Goal: Task Accomplishment & Management: Manage account settings

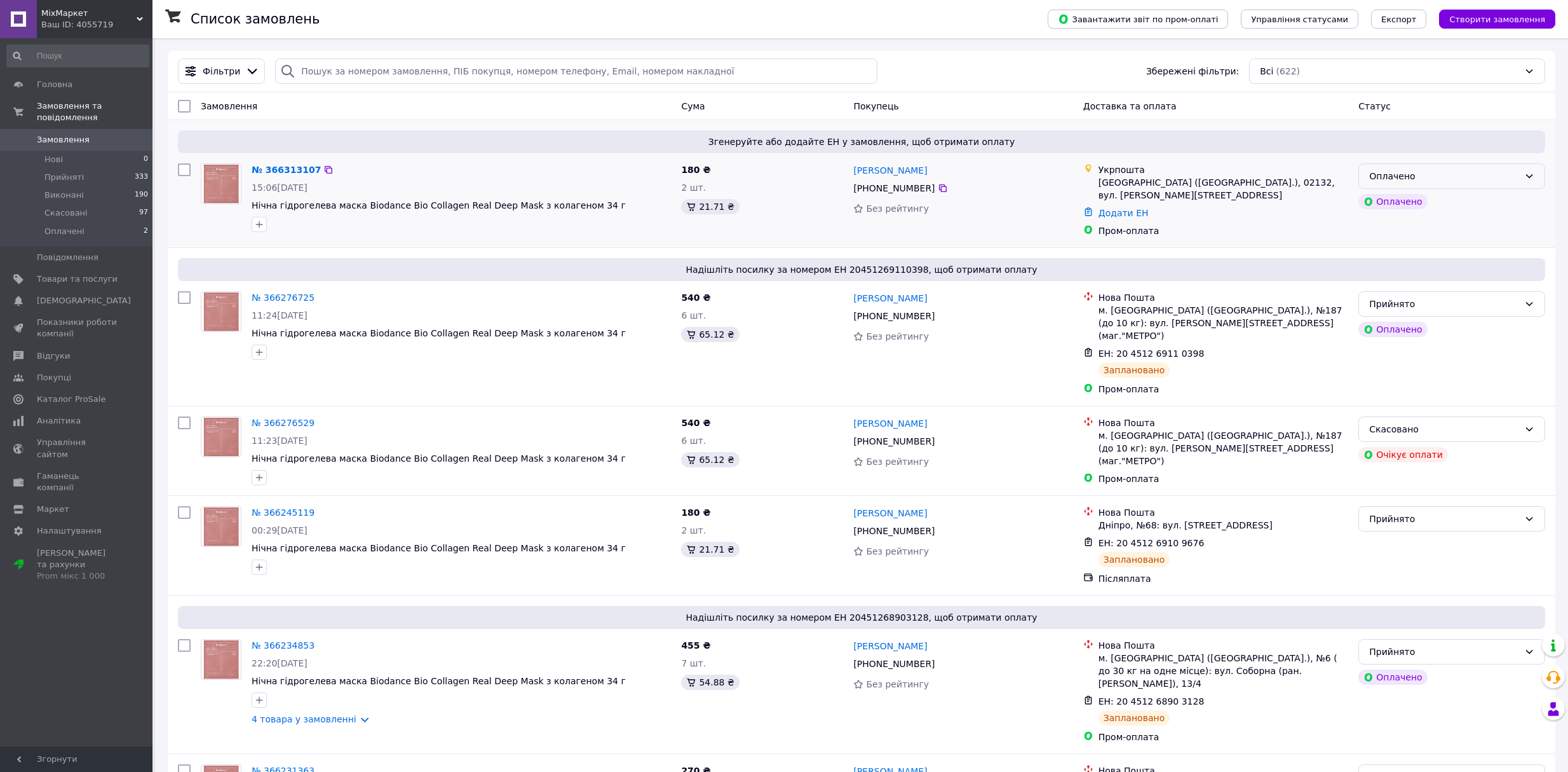
click at [1400, 176] on div "Оплачено" at bounding box center [1445, 176] width 150 height 14
click at [1411, 198] on li "Прийнято" at bounding box center [1452, 205] width 185 height 23
click at [285, 170] on link "№ 366313107" at bounding box center [286, 170] width 69 height 10
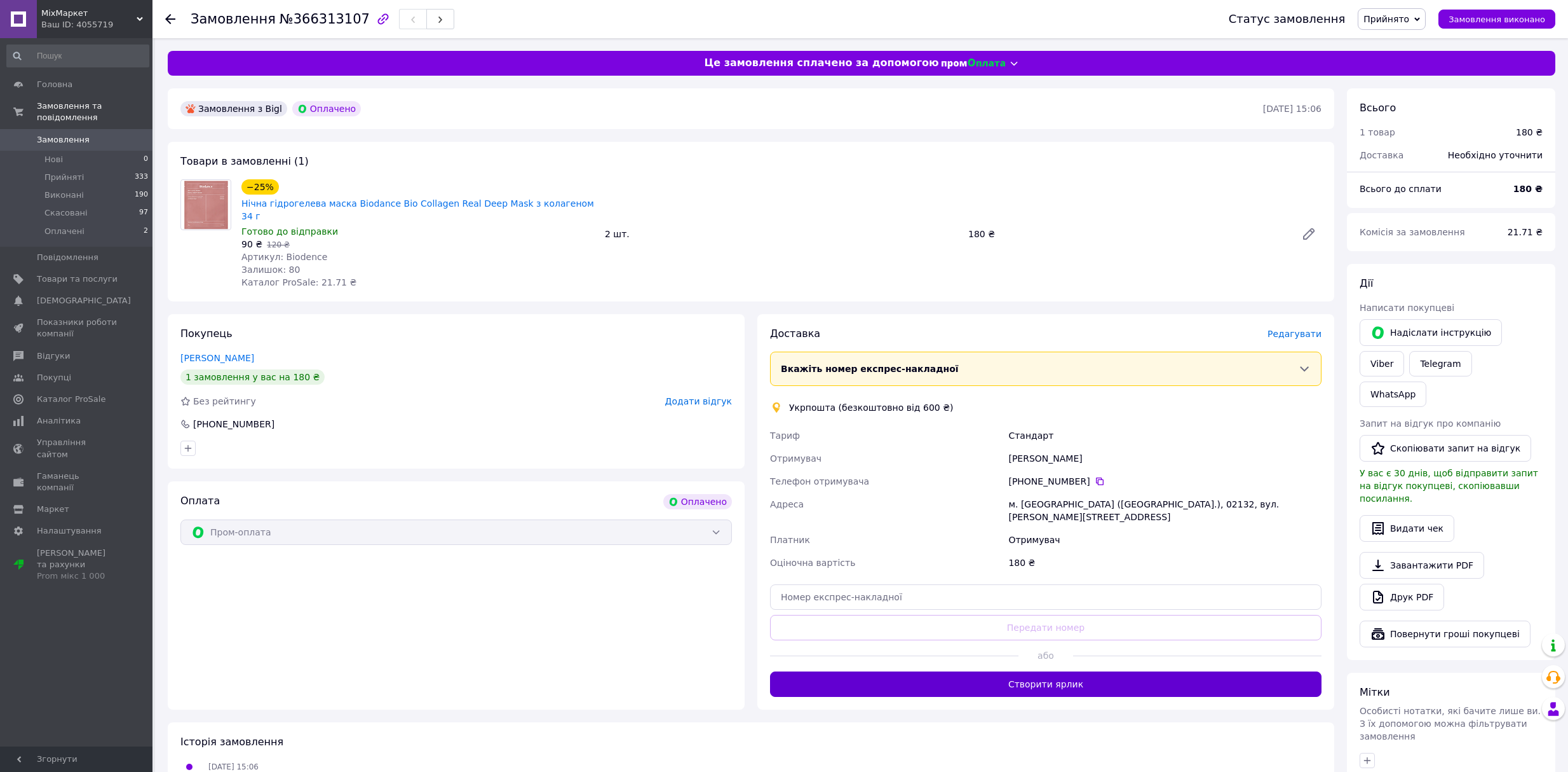
click at [1074, 671] on button "Створити ярлик" at bounding box center [1045, 684] width 552 height 25
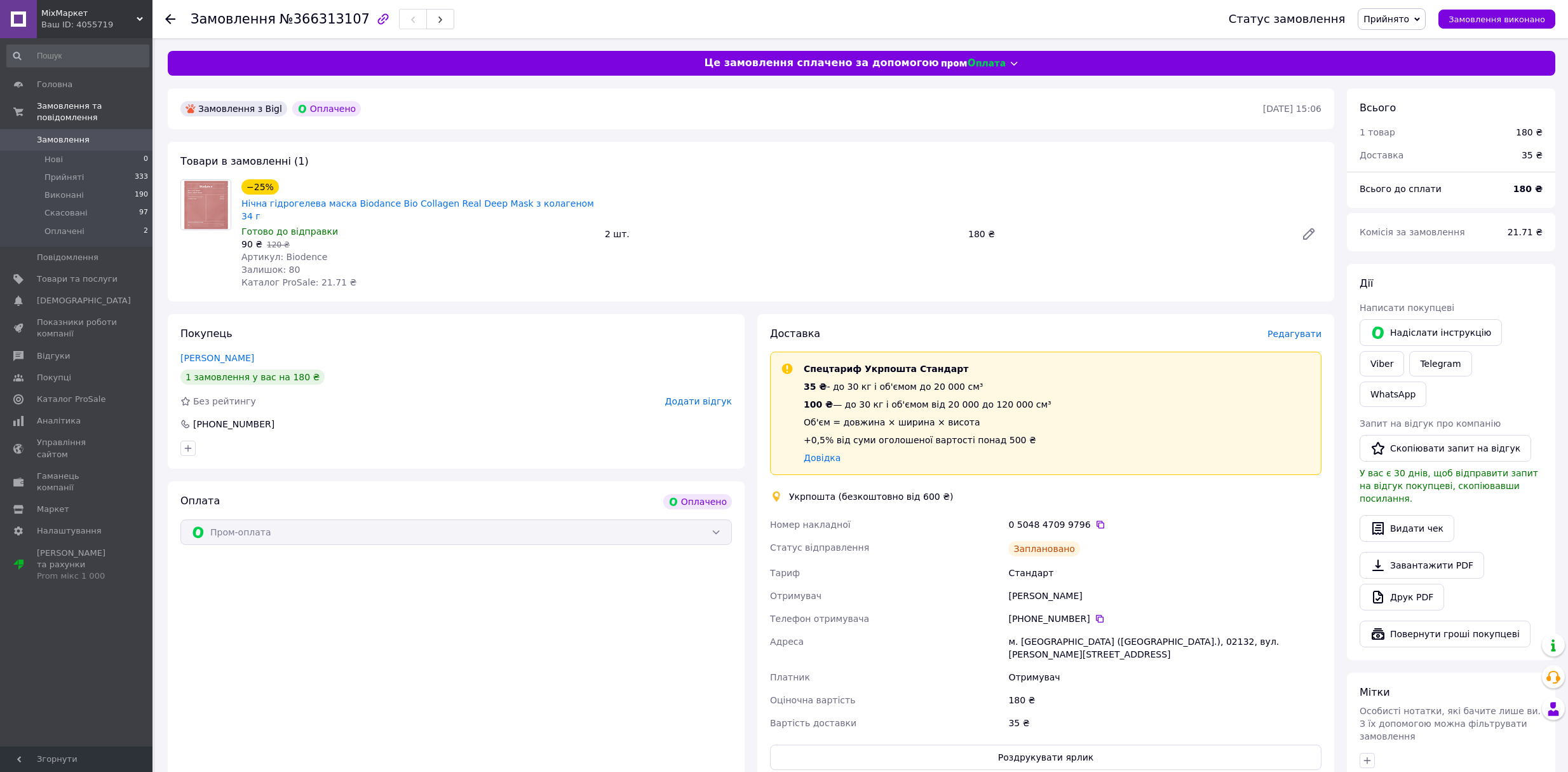
click at [38, 134] on span "Замовлення" at bounding box center [63, 139] width 52 height 11
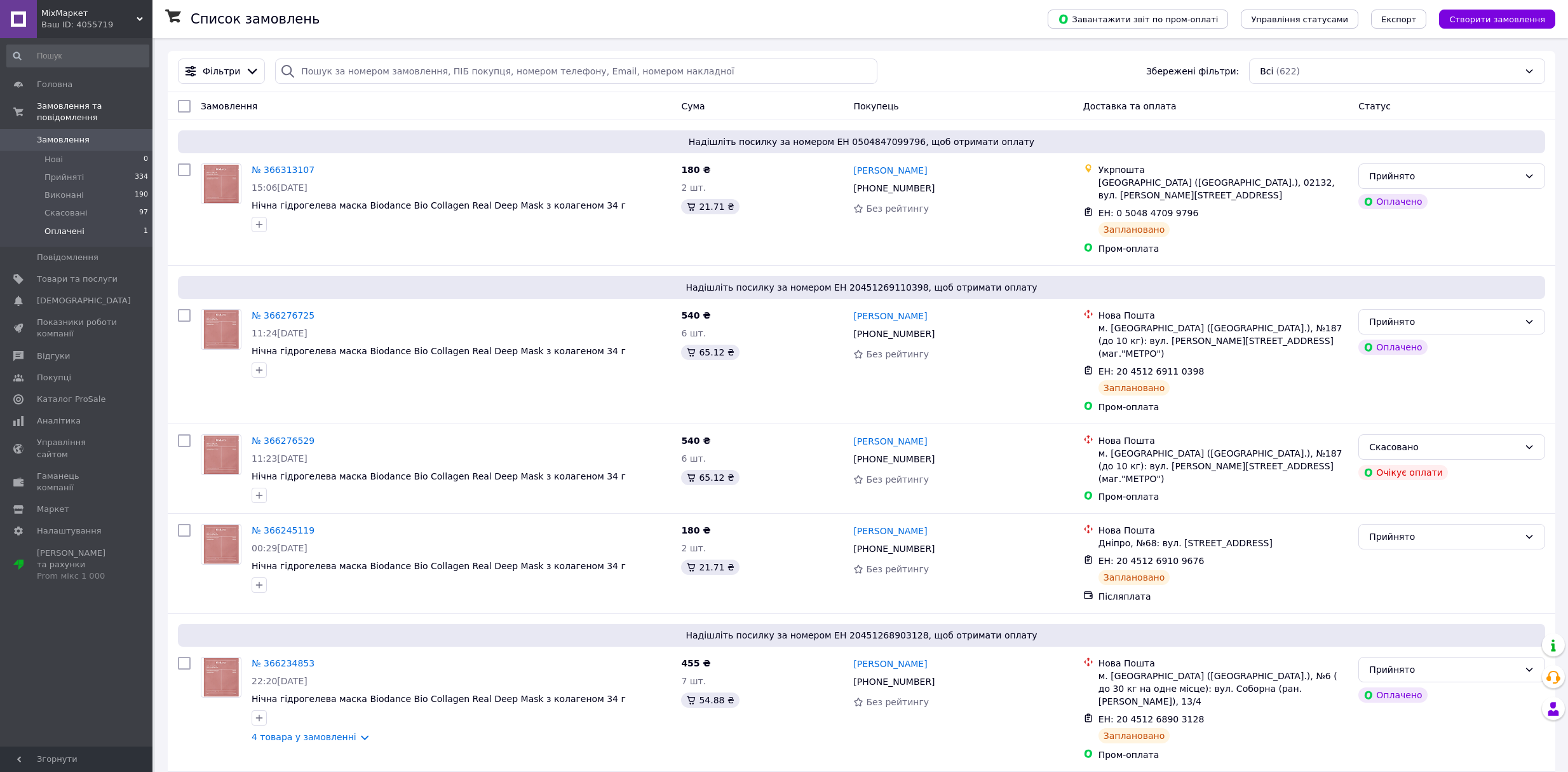
click at [78, 226] on span "Оплачені" at bounding box center [65, 231] width 40 height 11
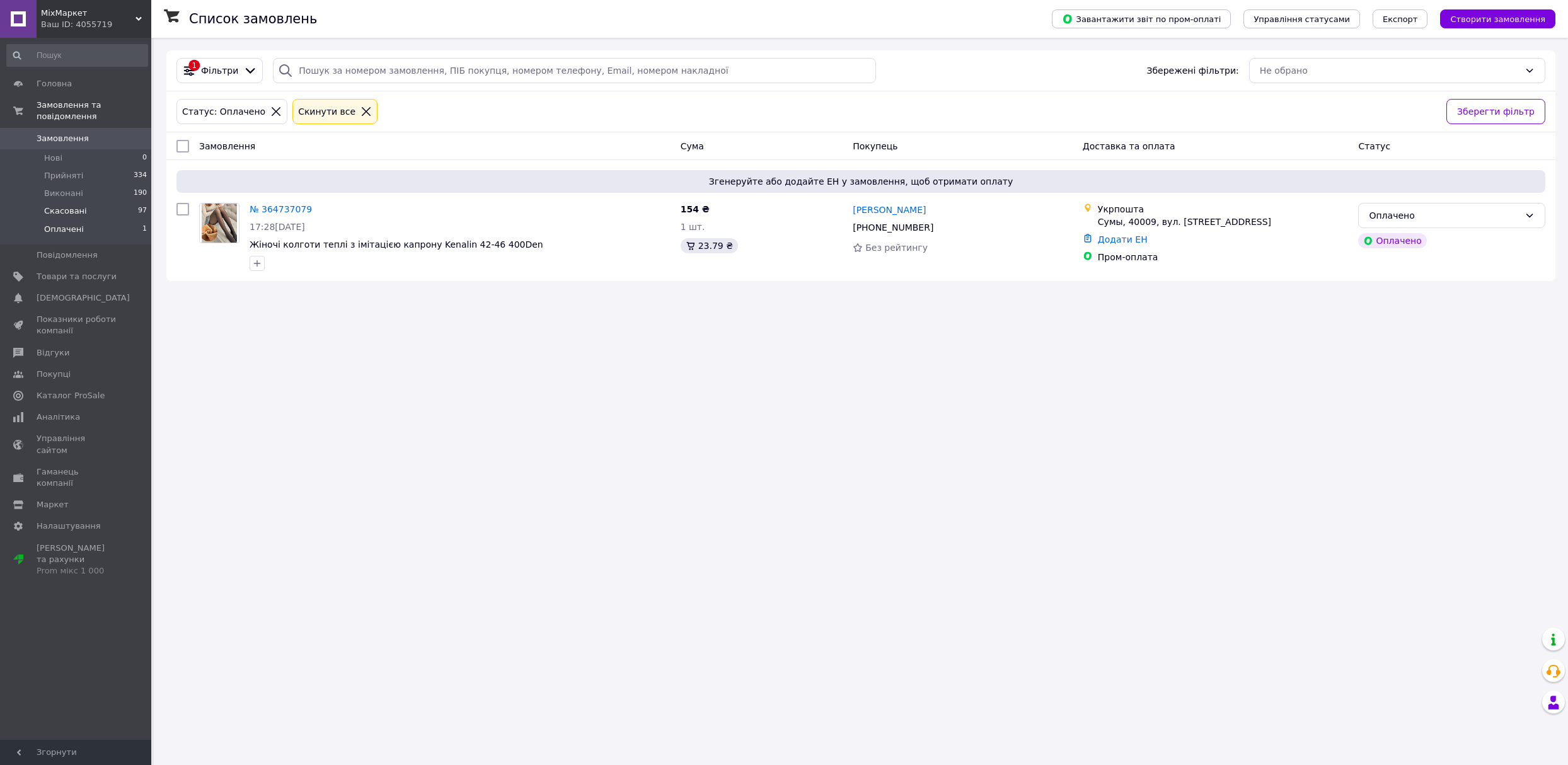
click at [81, 202] on li "Скасовані 97" at bounding box center [77, 211] width 154 height 17
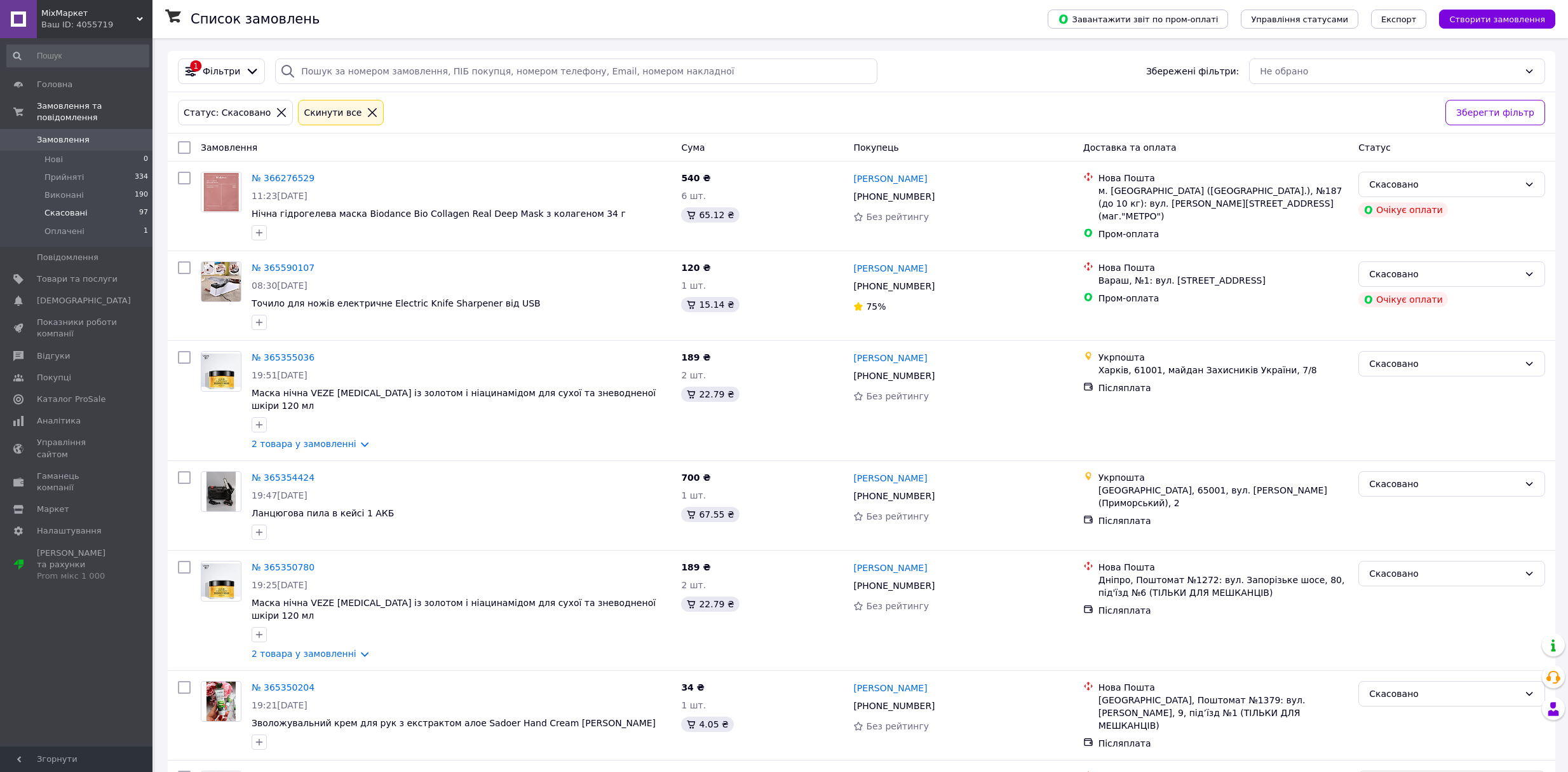
click at [59, 134] on span "Замовлення" at bounding box center [63, 139] width 52 height 11
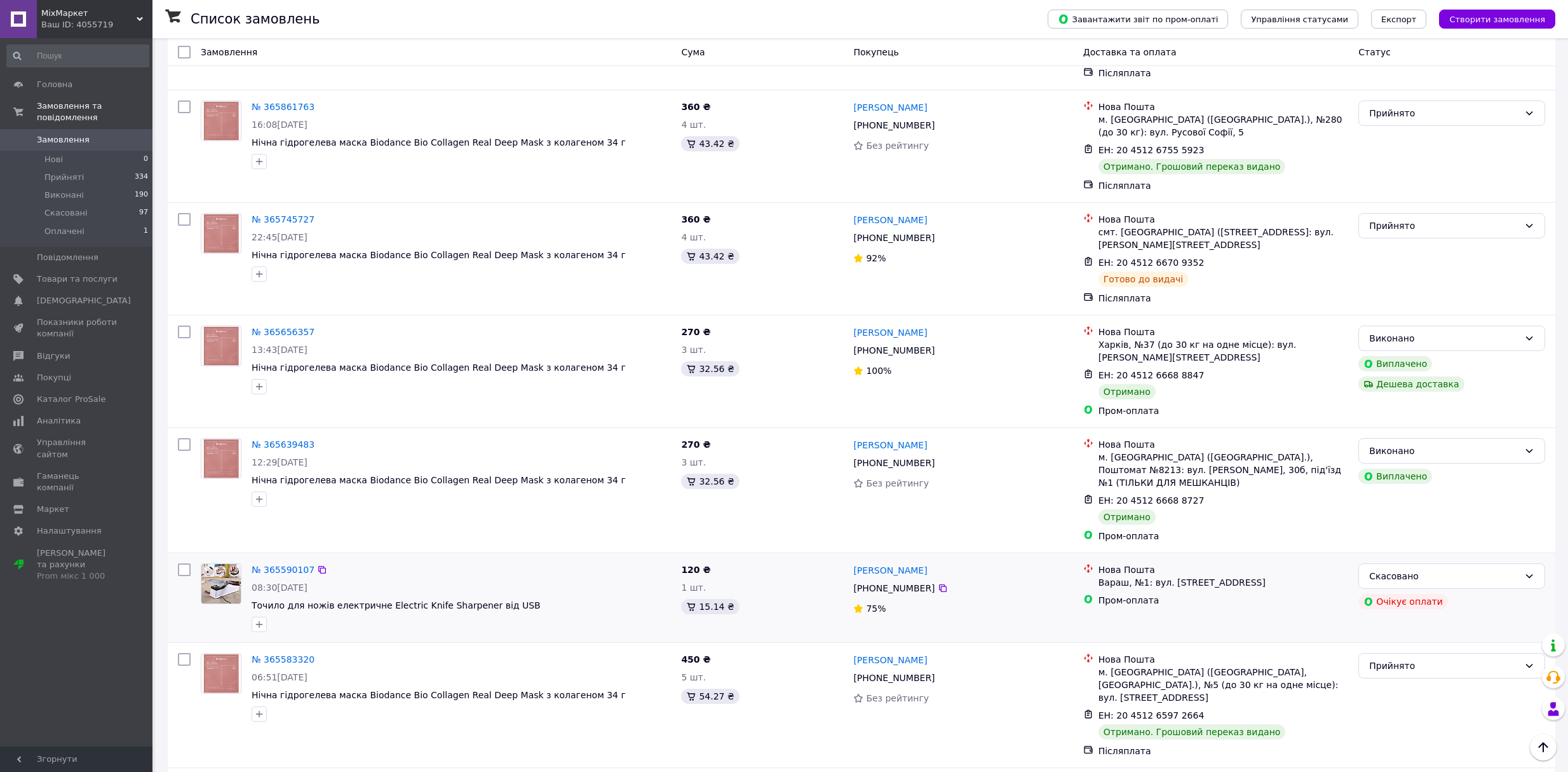
scroll to position [1620, 0]
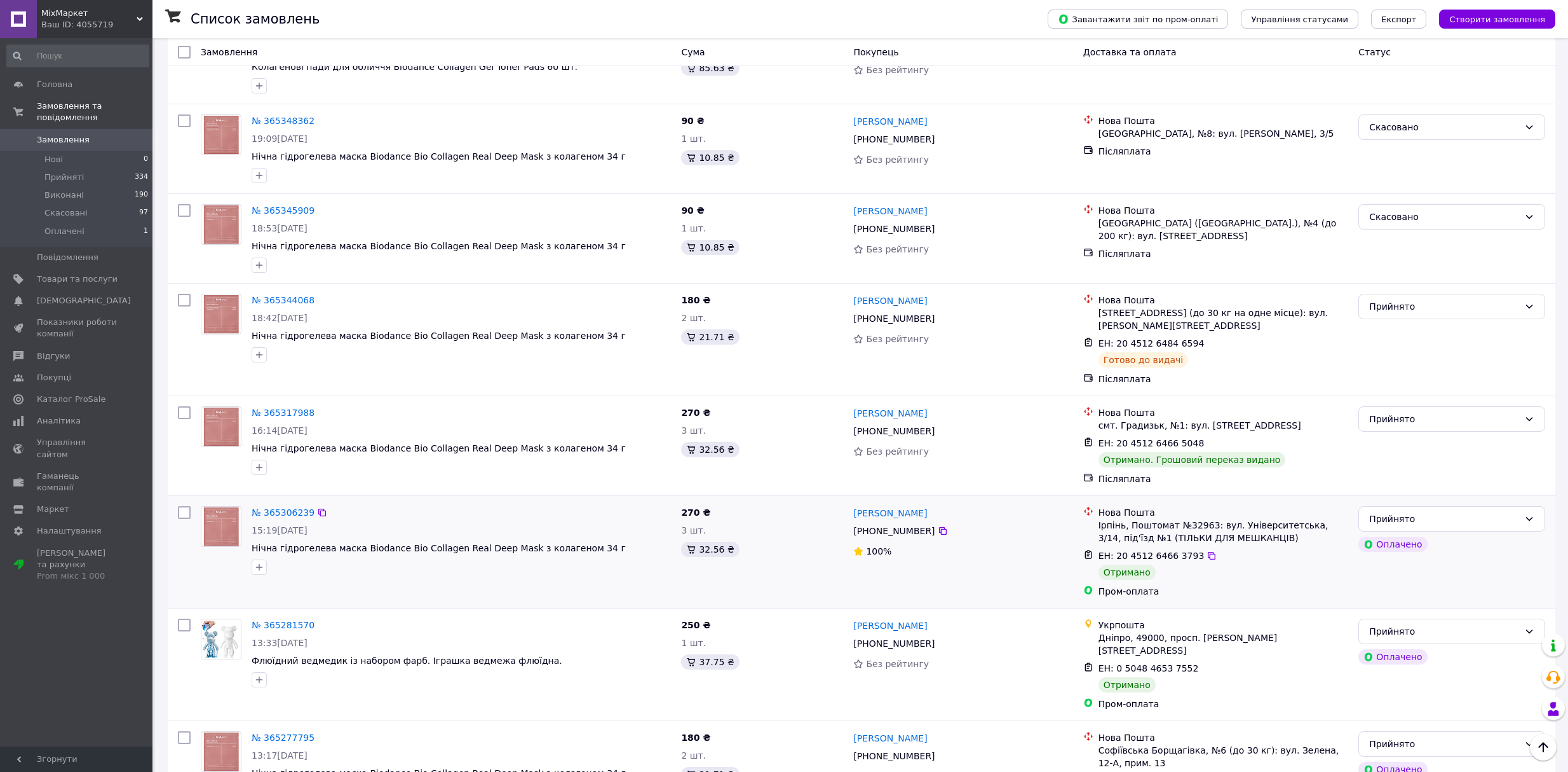
scroll to position [1457, 0]
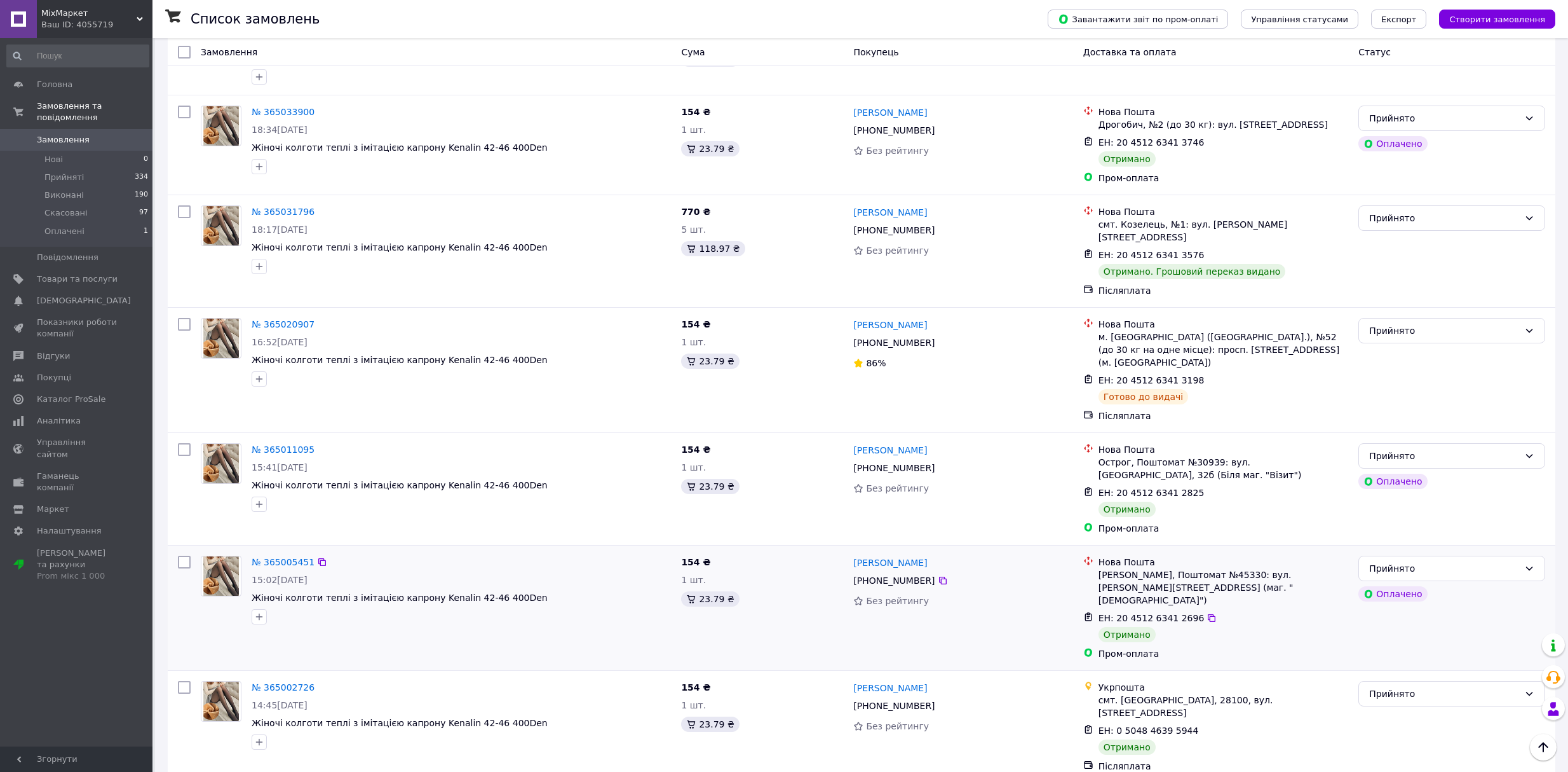
scroll to position [1412, 0]
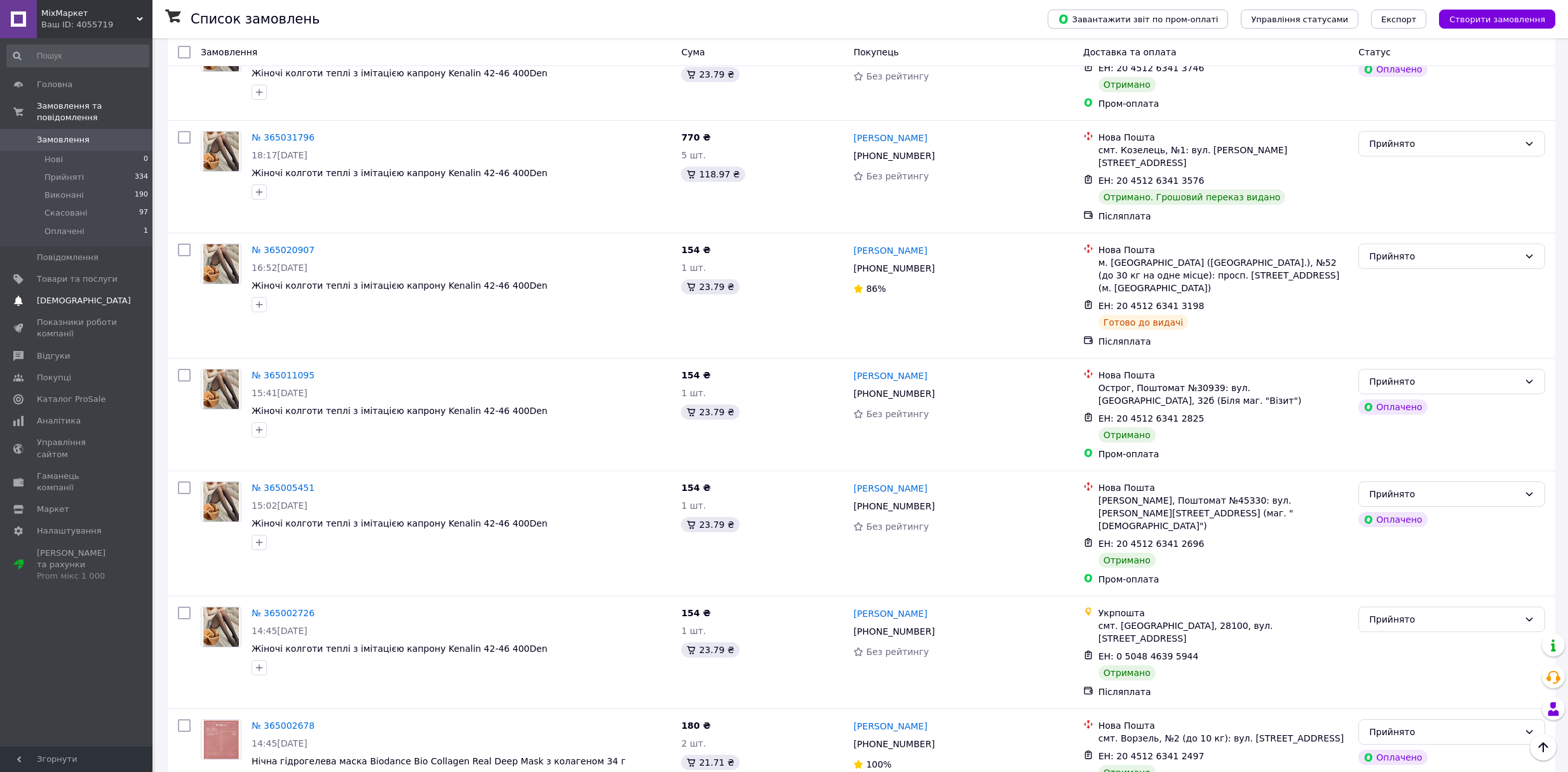
click at [66, 295] on span "[DEMOGRAPHIC_DATA]" at bounding box center [84, 300] width 94 height 11
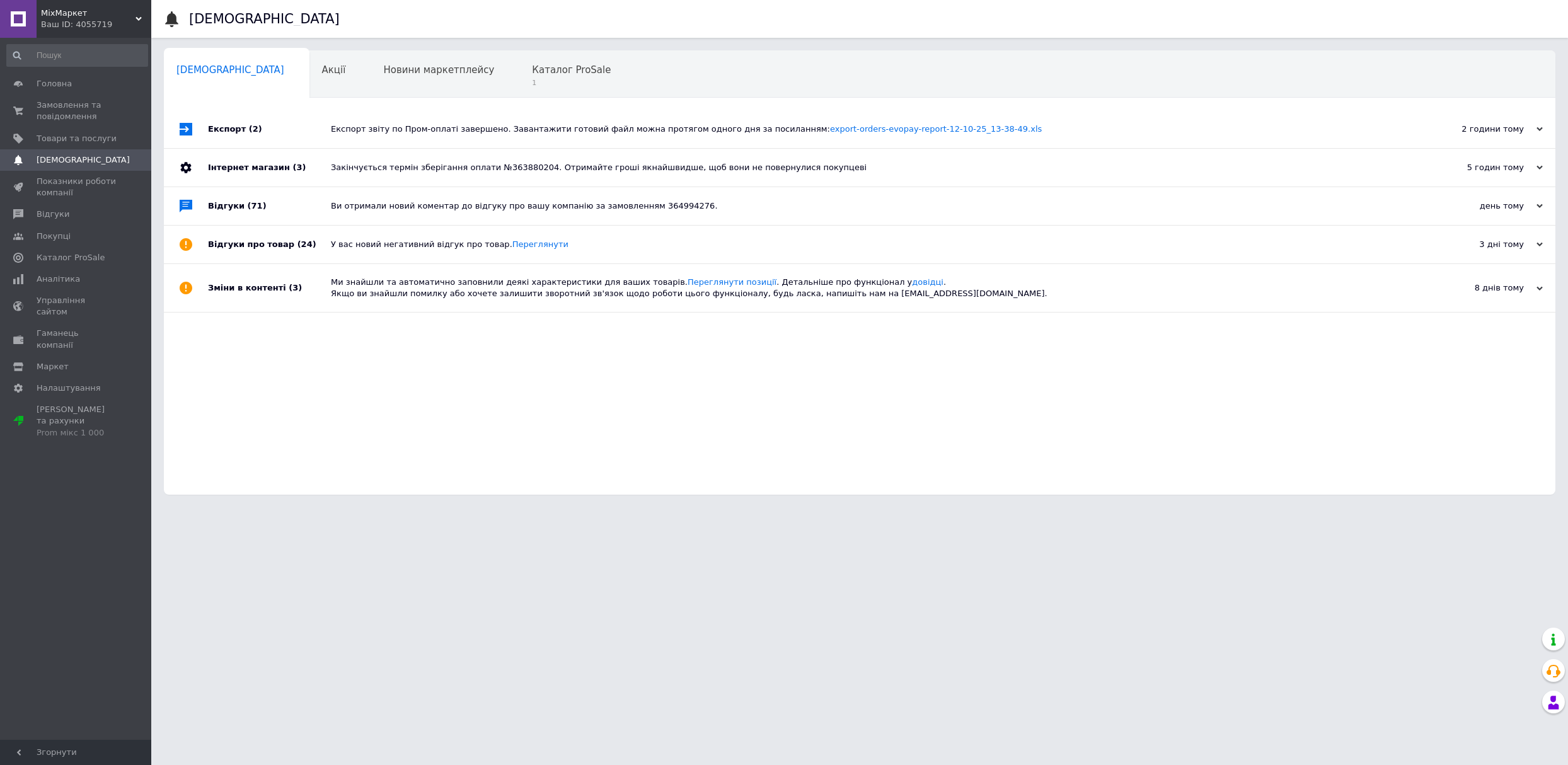
click at [485, 178] on div "Закінчується термін зберігання оплати №363880204. Отримайте гроші якнайшвидше, …" at bounding box center [874, 168] width 1086 height 38
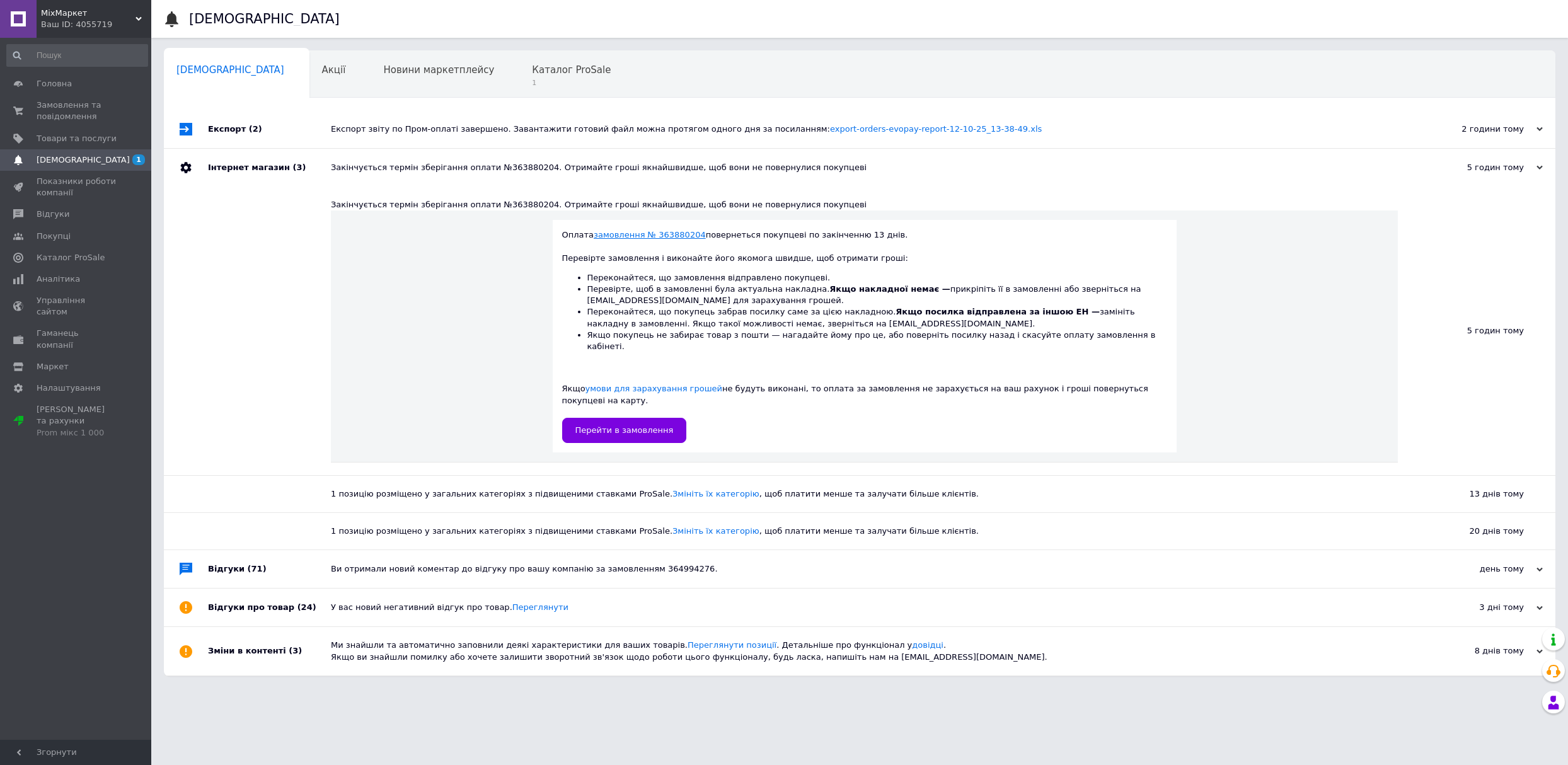
click at [633, 237] on link "замовлення № 363880204" at bounding box center [649, 234] width 112 height 10
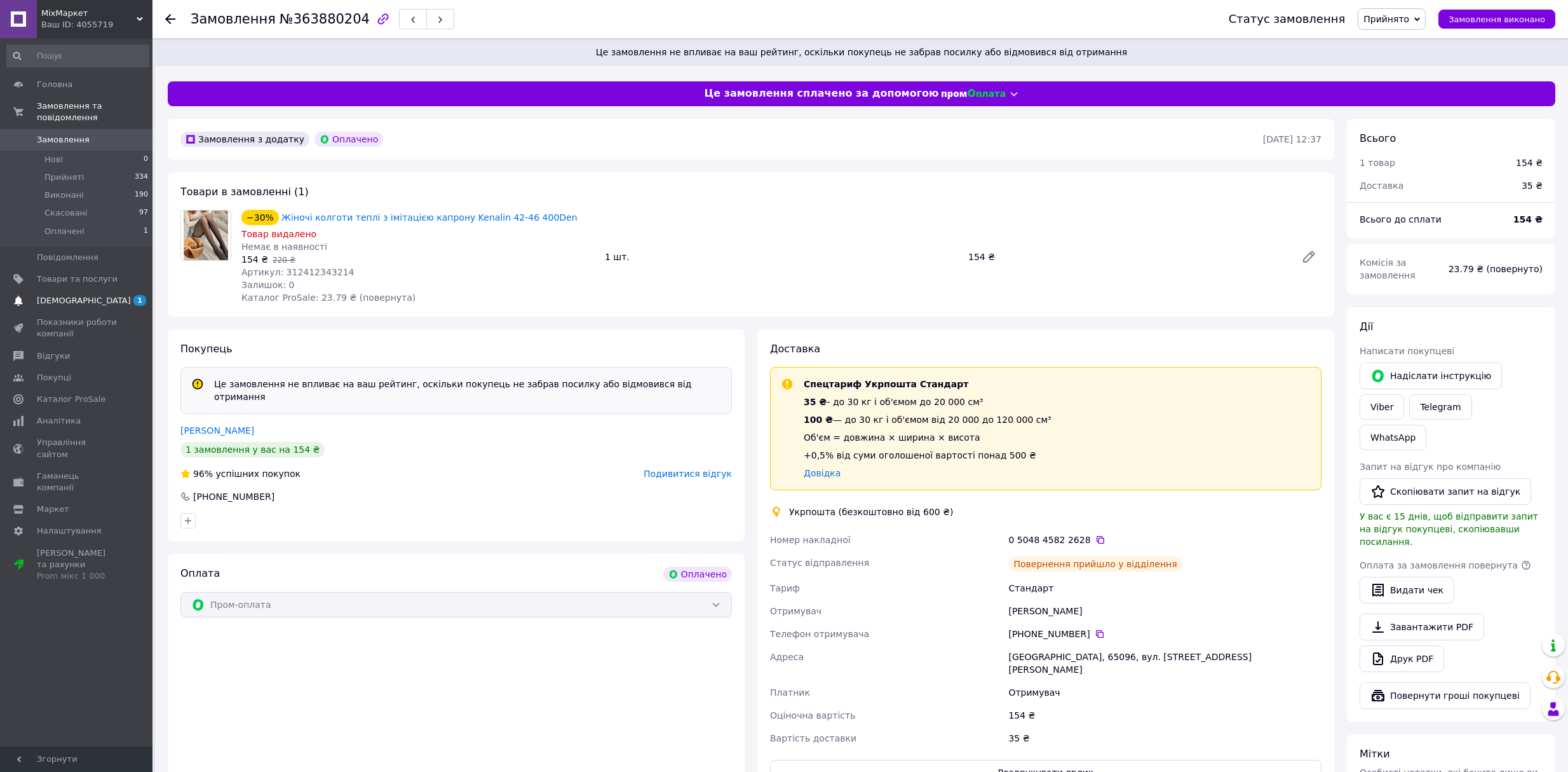
click at [122, 295] on span "1 0" at bounding box center [135, 300] width 35 height 11
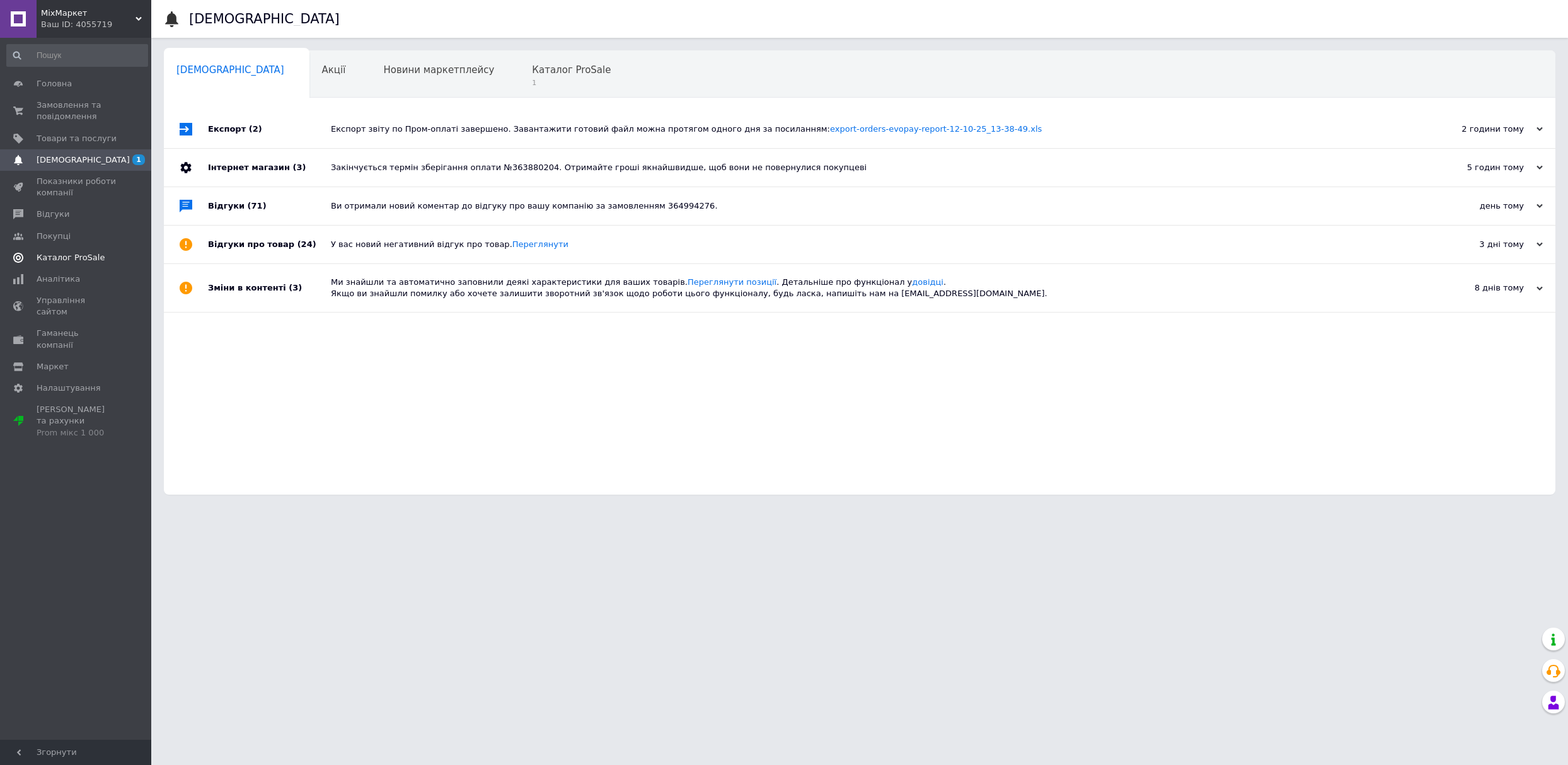
click at [83, 260] on span "Каталог ProSale" at bounding box center [70, 257] width 68 height 11
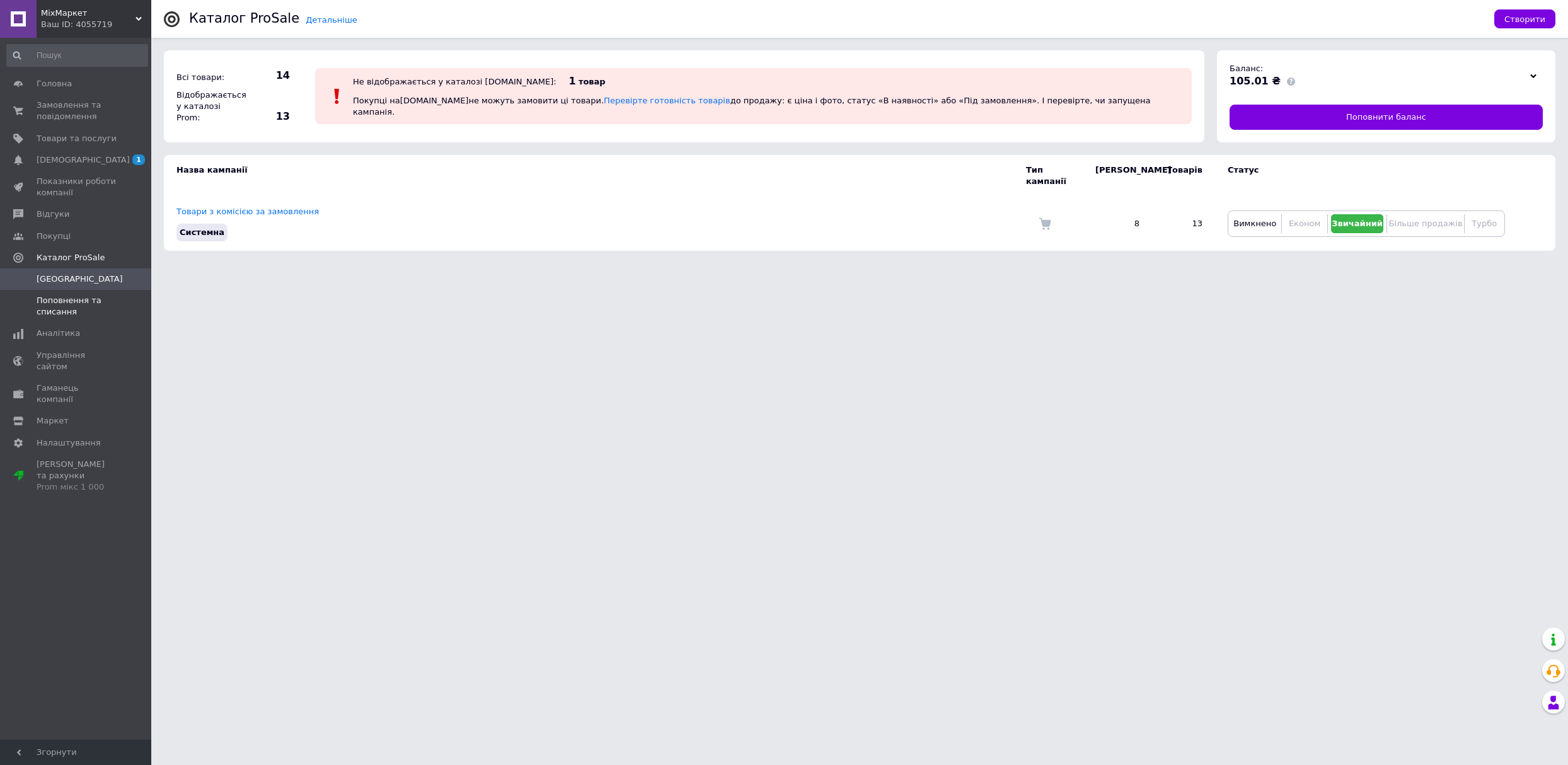
click at [84, 305] on span "Поповнення та списання" at bounding box center [76, 306] width 80 height 23
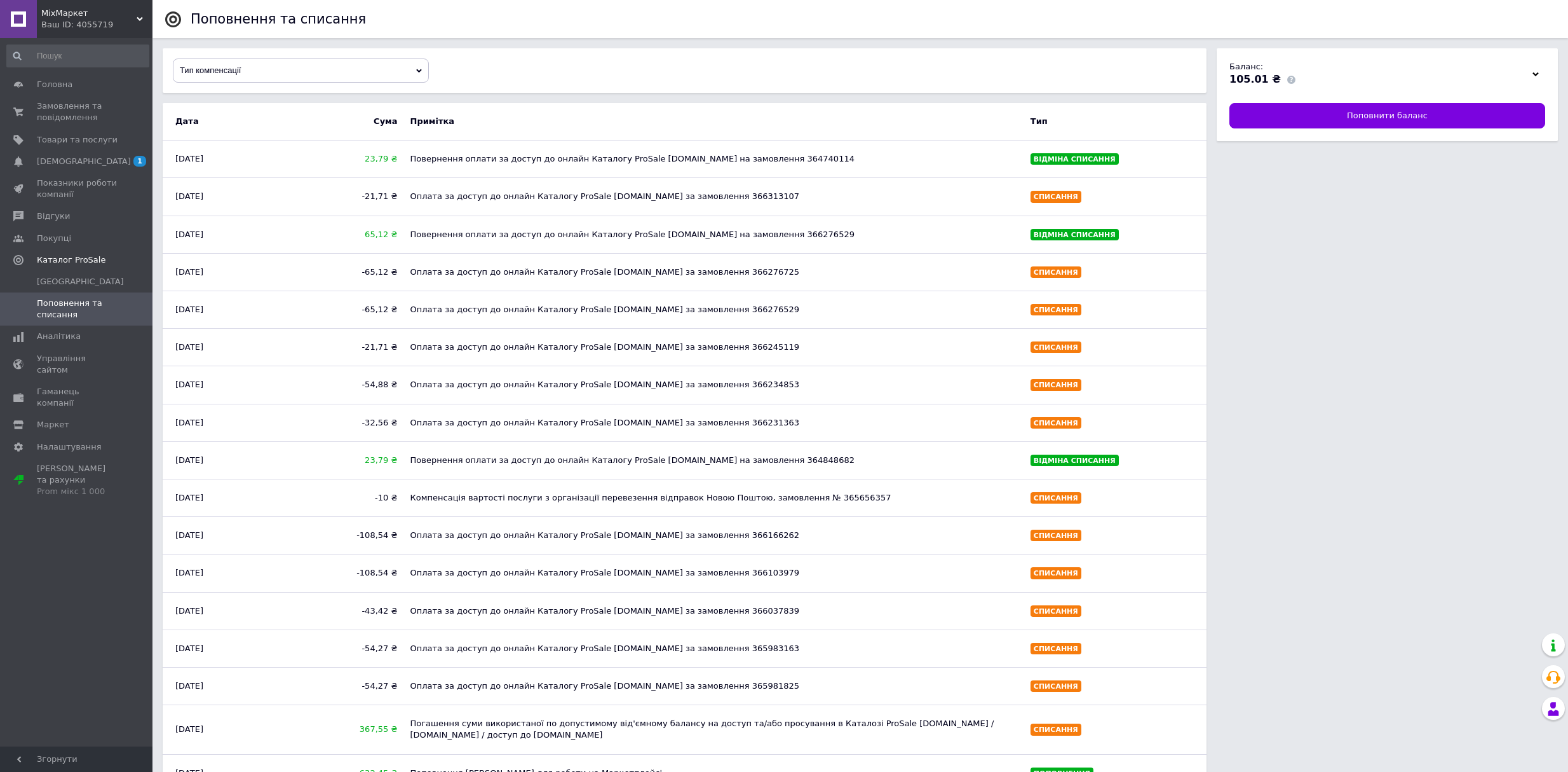
click at [727, 161] on div "Повернення оплати за доступ до онлайн Каталогу ProSale Prom.ua на замовлення 36…" at bounding box center [714, 159] width 621 height 24
click at [376, 156] on span "23,79 ₴" at bounding box center [345, 158] width 105 height 11
drag, startPoint x: 767, startPoint y: 163, endPoint x: 725, endPoint y: 157, distance: 42.4
click at [725, 157] on div "Повернення оплати за доступ до онлайн Каталогу ProSale Prom.ua на замовлення 36…" at bounding box center [714, 159] width 621 height 24
copy div "364740114"
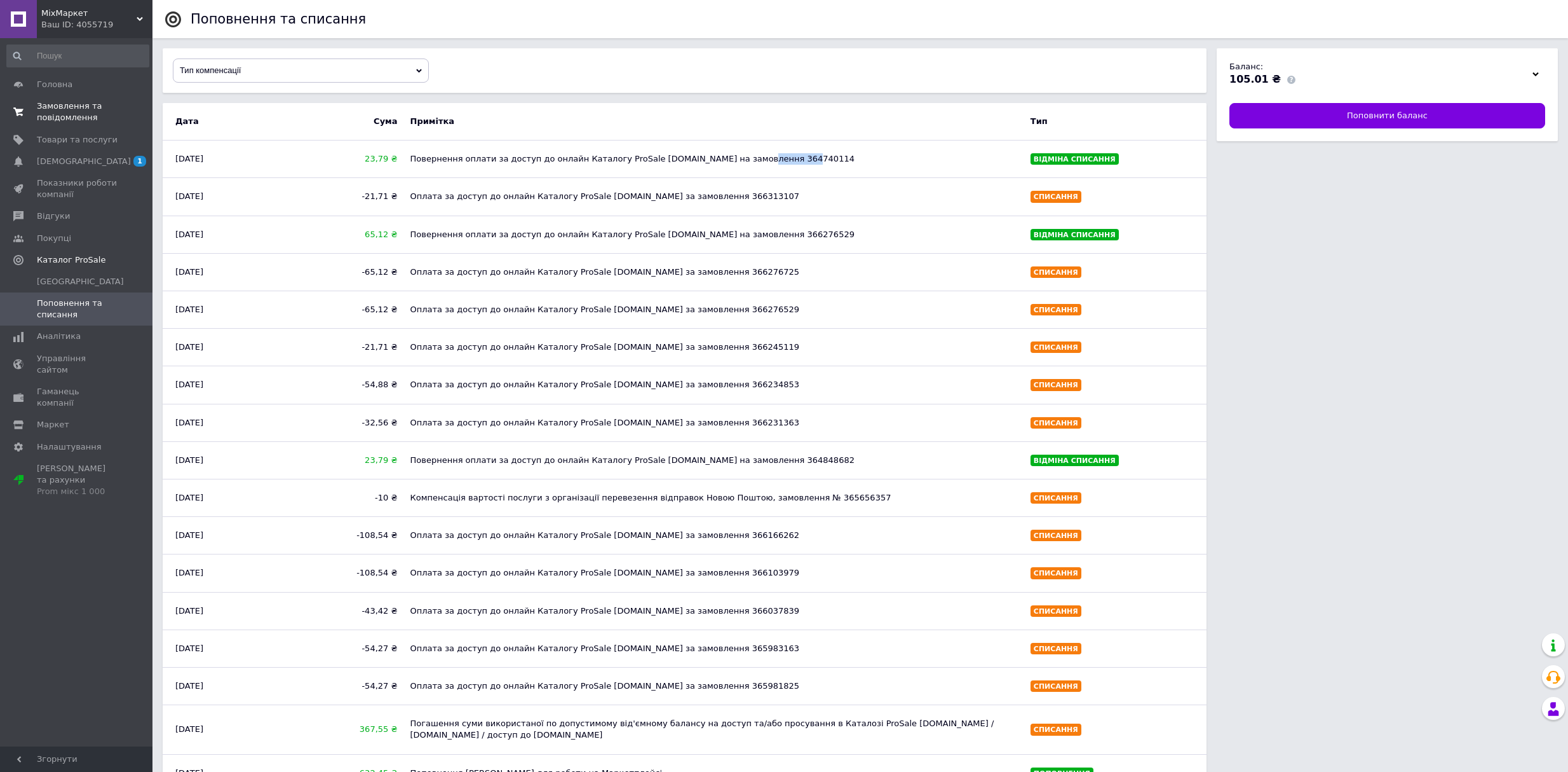
click at [75, 108] on span "Замовлення та повідомлення" at bounding box center [77, 112] width 80 height 23
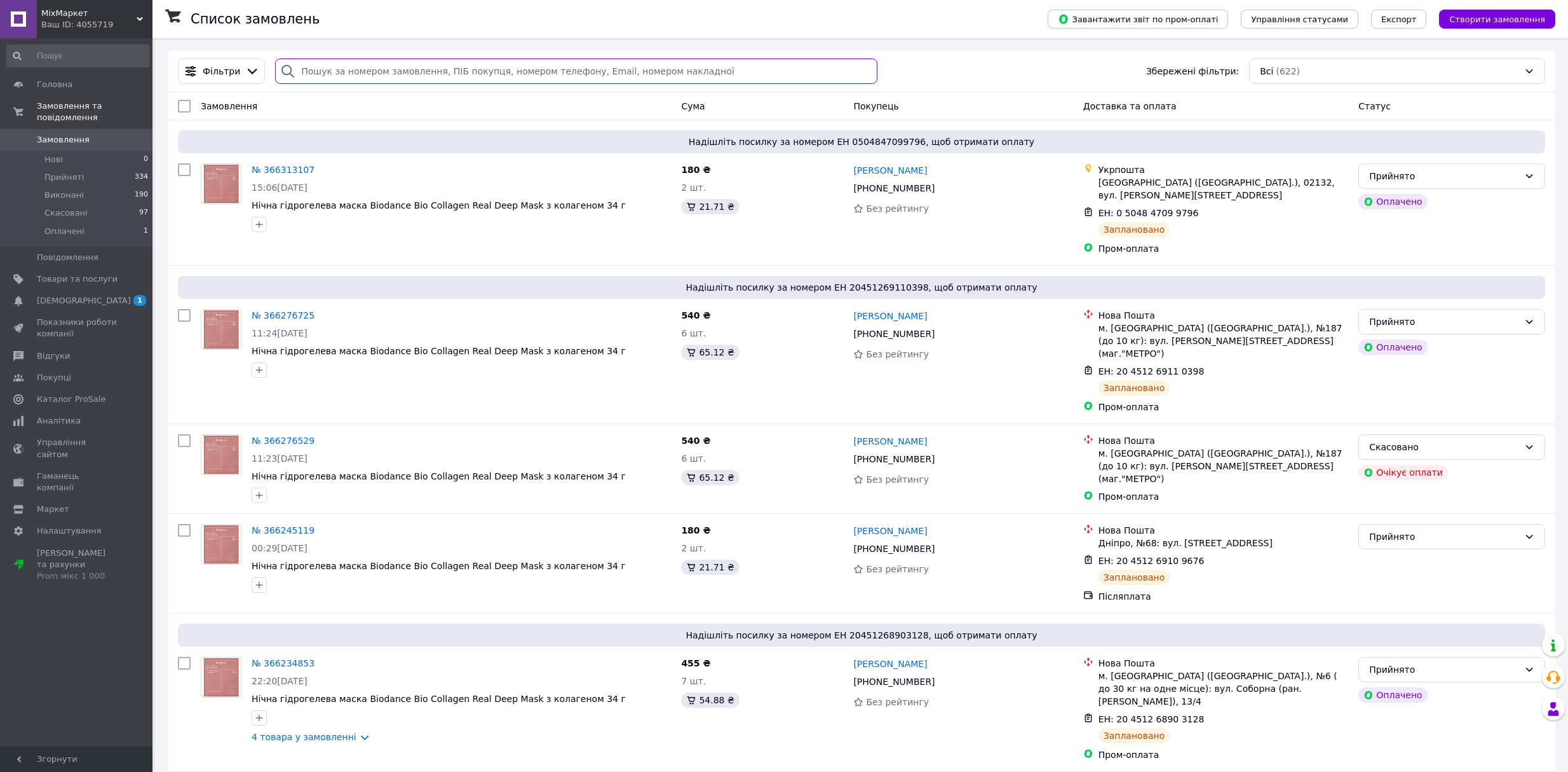
click at [332, 73] on input "search" at bounding box center [576, 71] width 602 height 25
paste input "364740114"
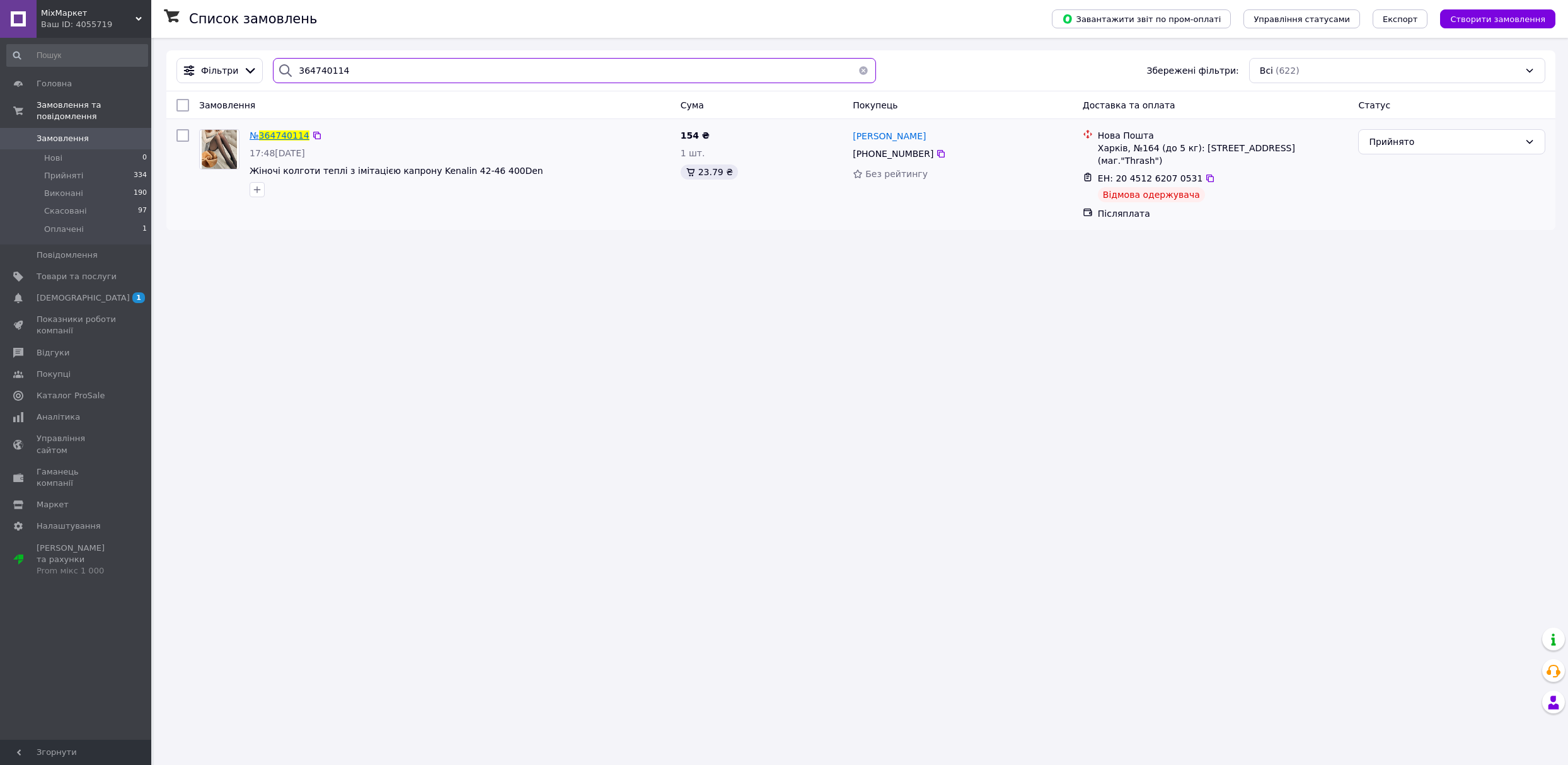
type input "364740114"
click at [288, 131] on span "364740114" at bounding box center [284, 135] width 50 height 10
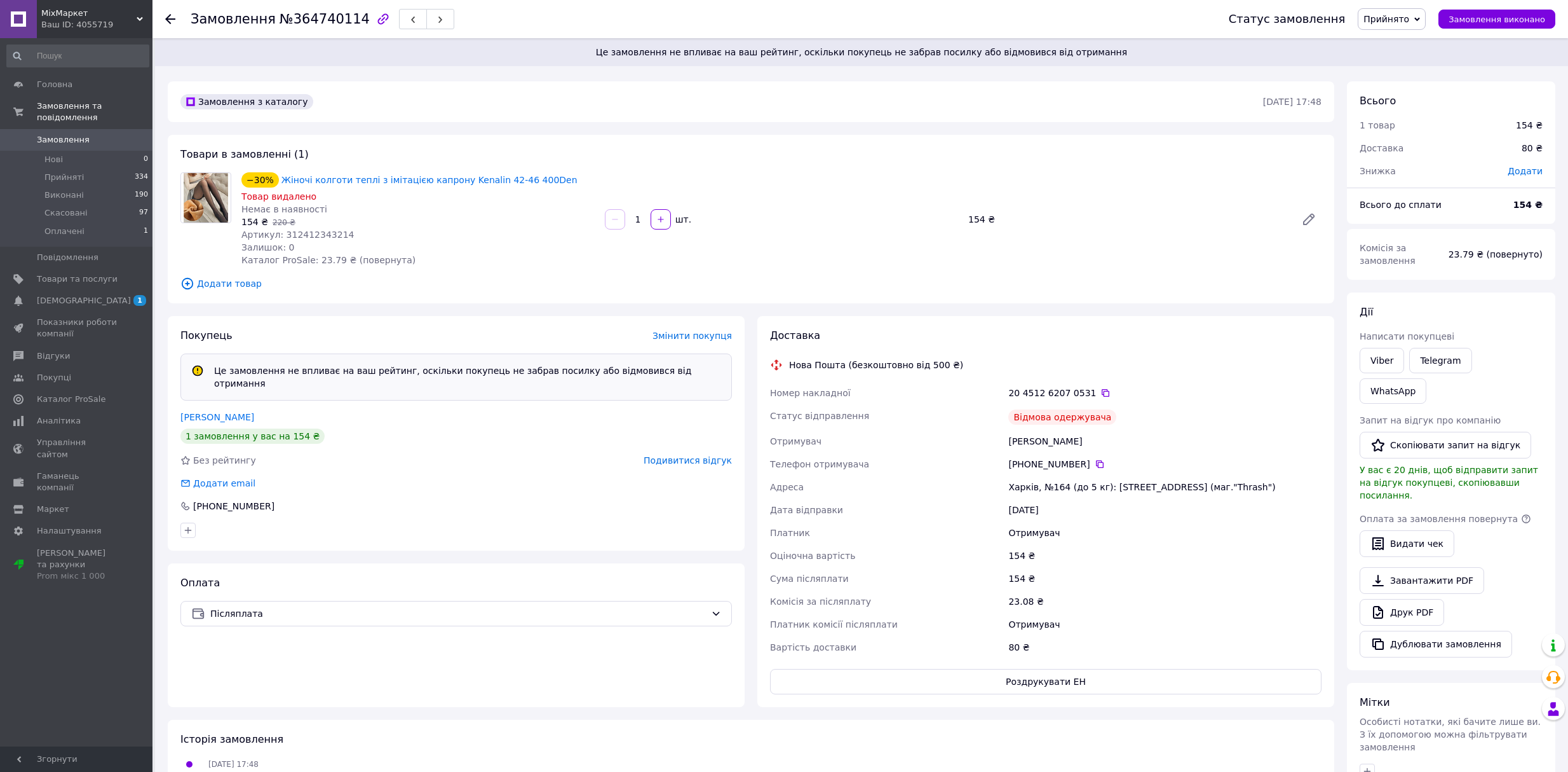
click at [90, 134] on span "Замовлення" at bounding box center [77, 139] width 80 height 11
